Goal: Information Seeking & Learning: Learn about a topic

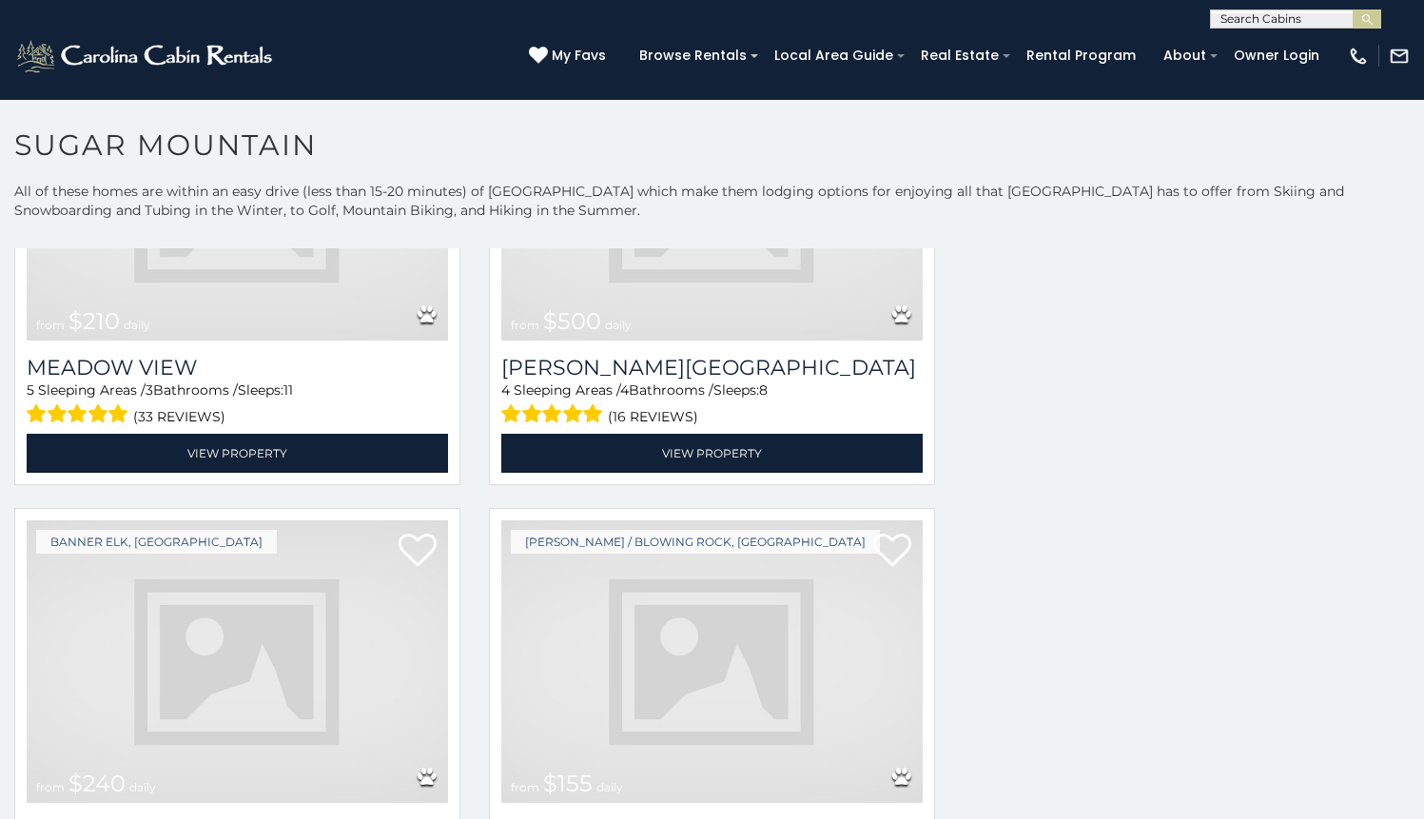
scroll to position [4158, 0]
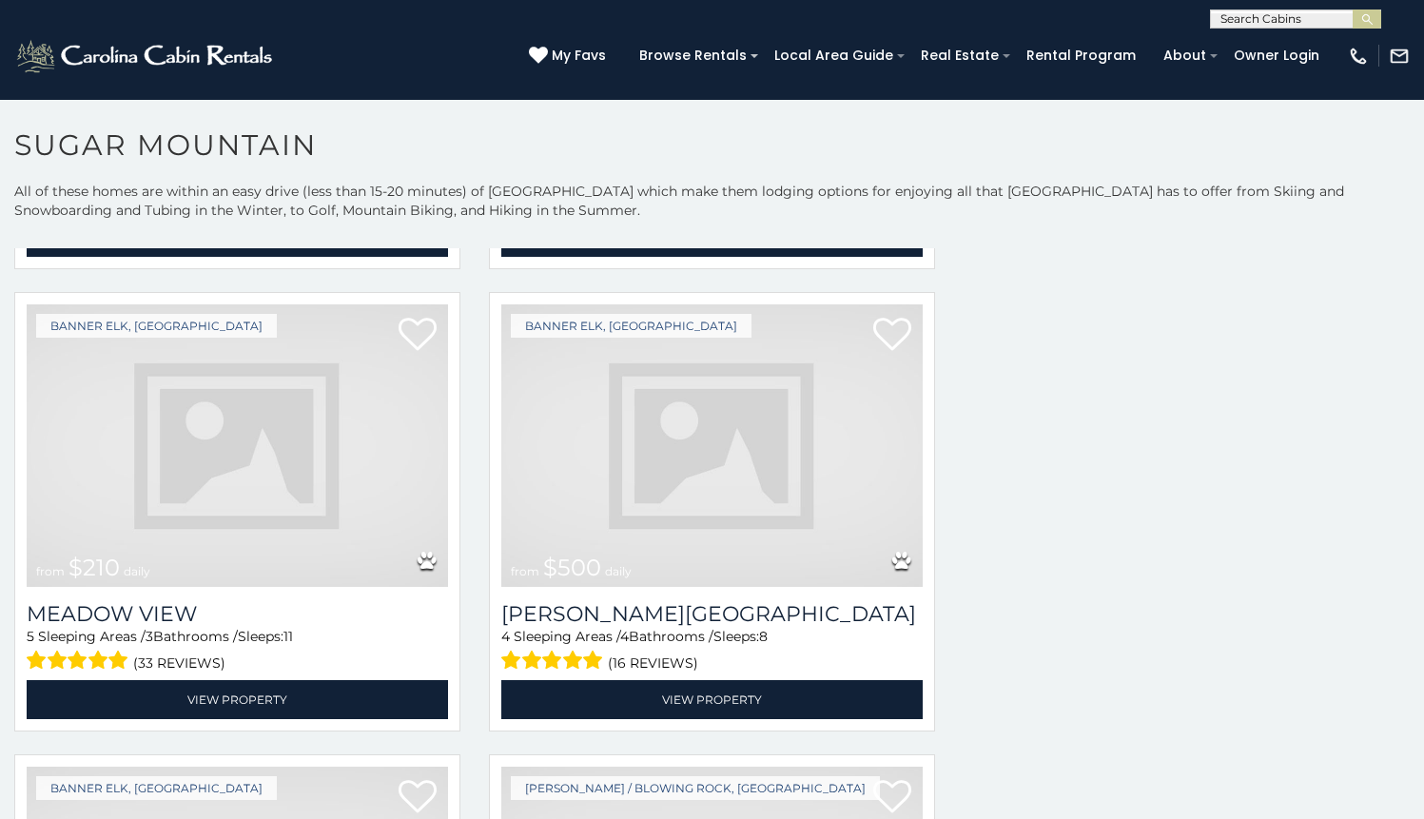
click at [336, 462] on img at bounding box center [237, 445] width 421 height 282
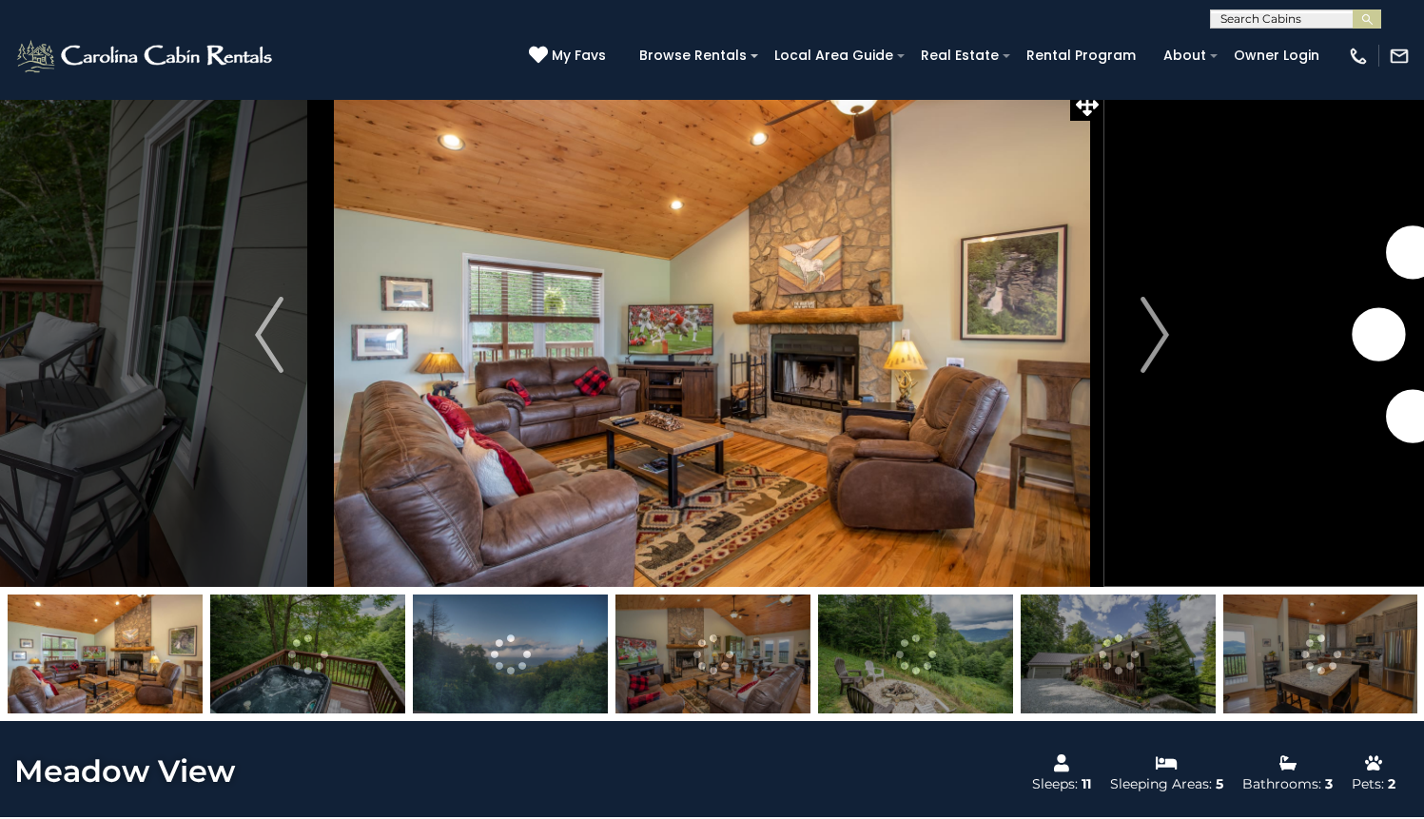
scroll to position [68, 0]
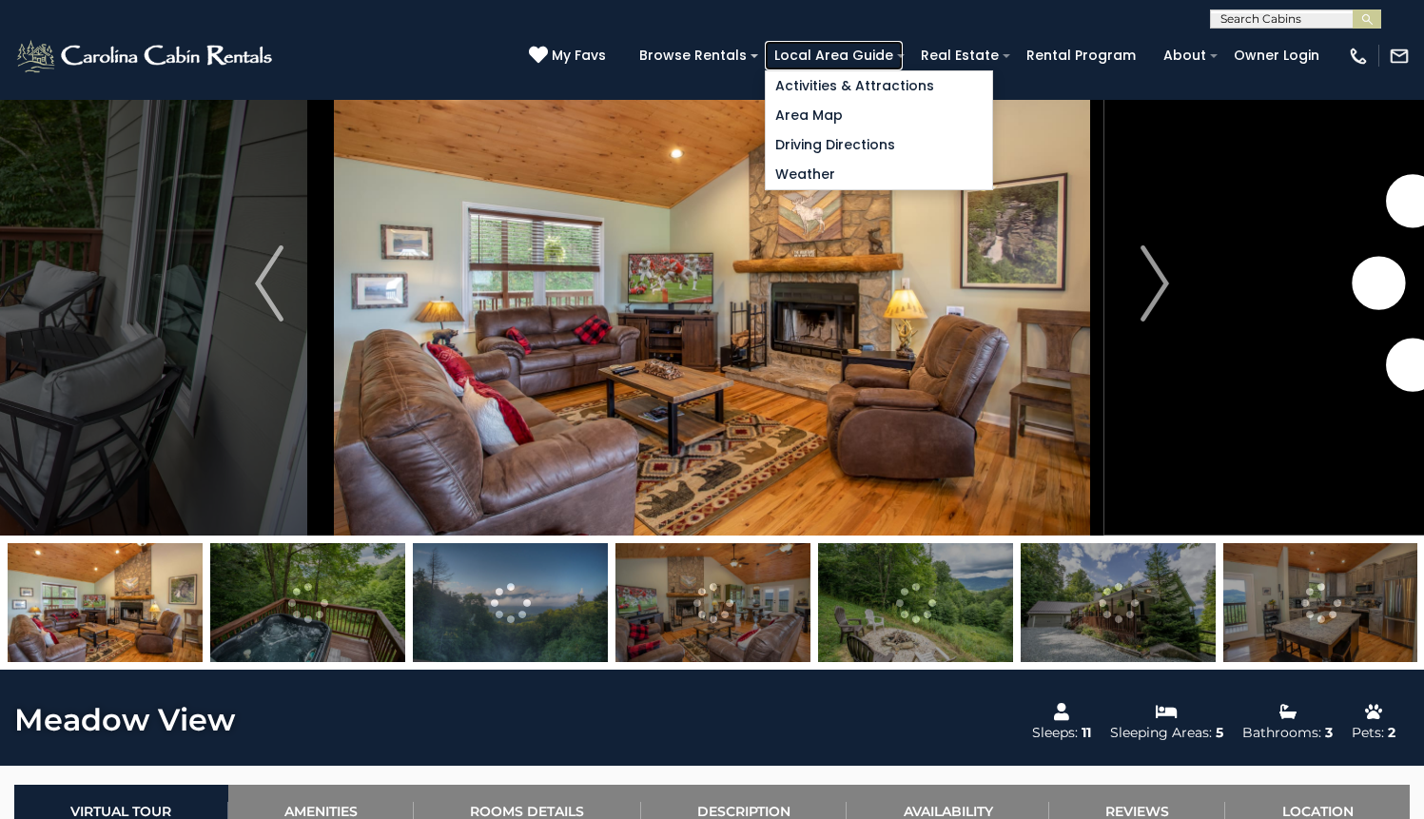
click at [902, 59] on link "Local Area Guide" at bounding box center [834, 55] width 138 height 29
